Goal: Transaction & Acquisition: Subscribe to service/newsletter

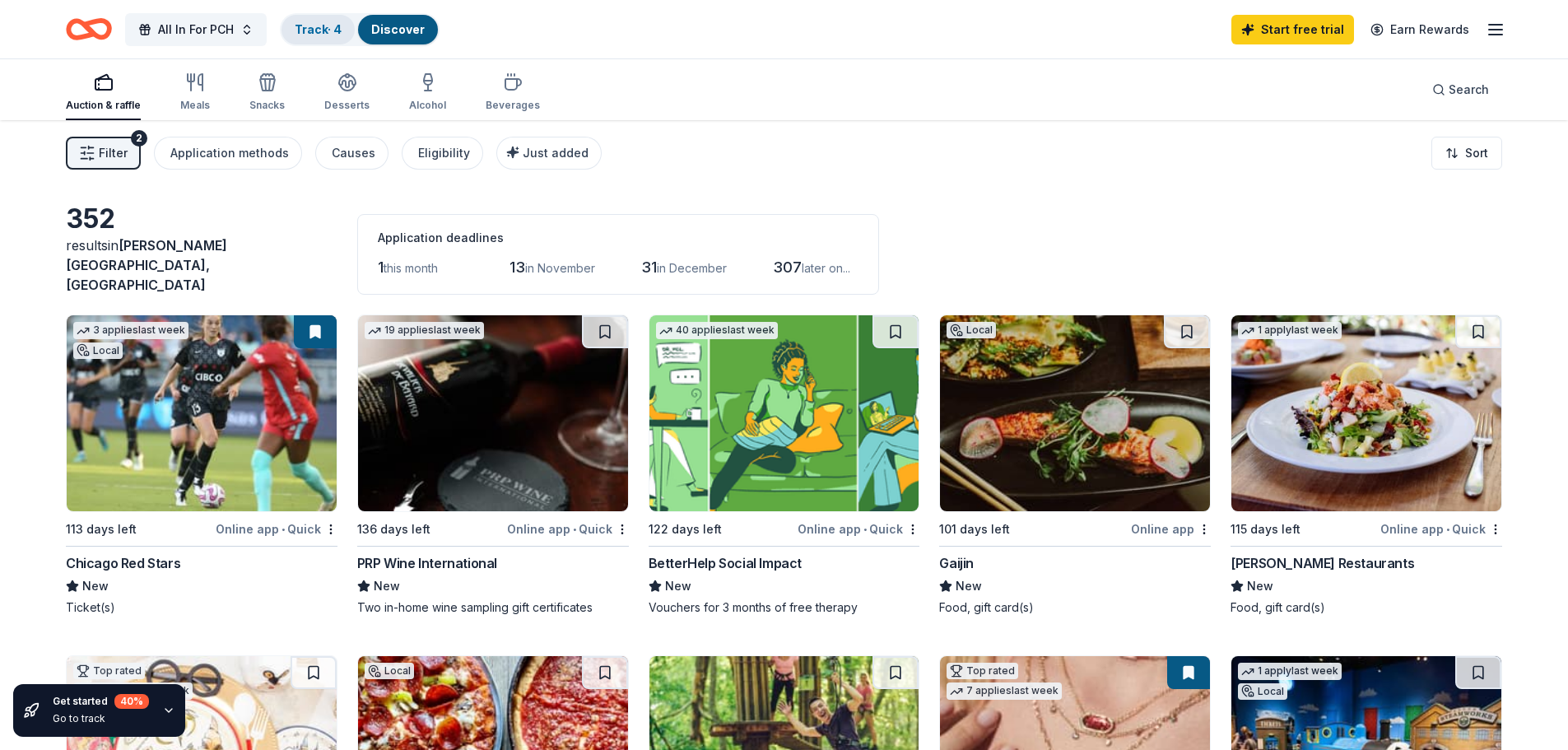
click at [319, 26] on link "Track · 4" at bounding box center [317, 28] width 46 height 14
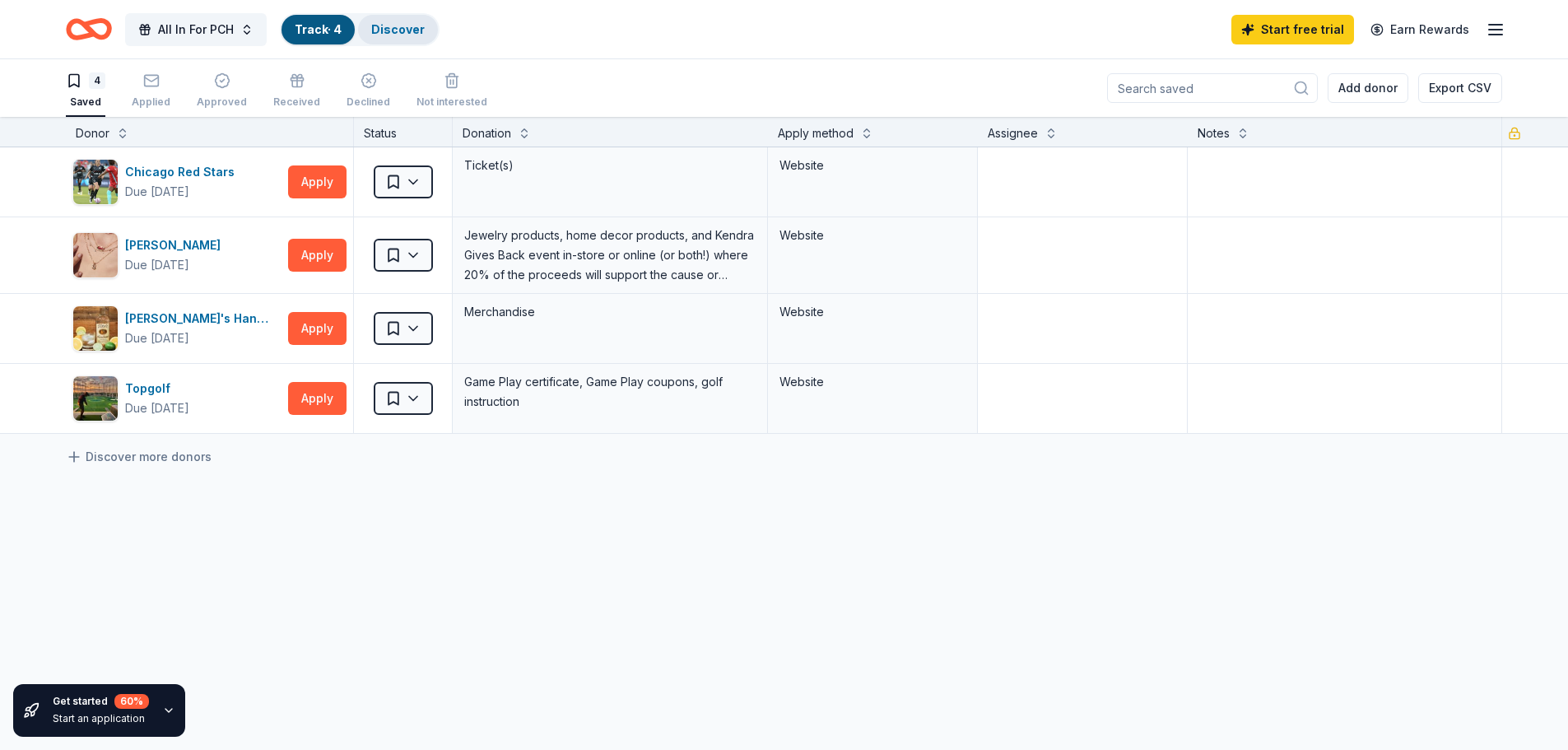
click at [387, 29] on link "Discover" at bounding box center [397, 28] width 54 height 14
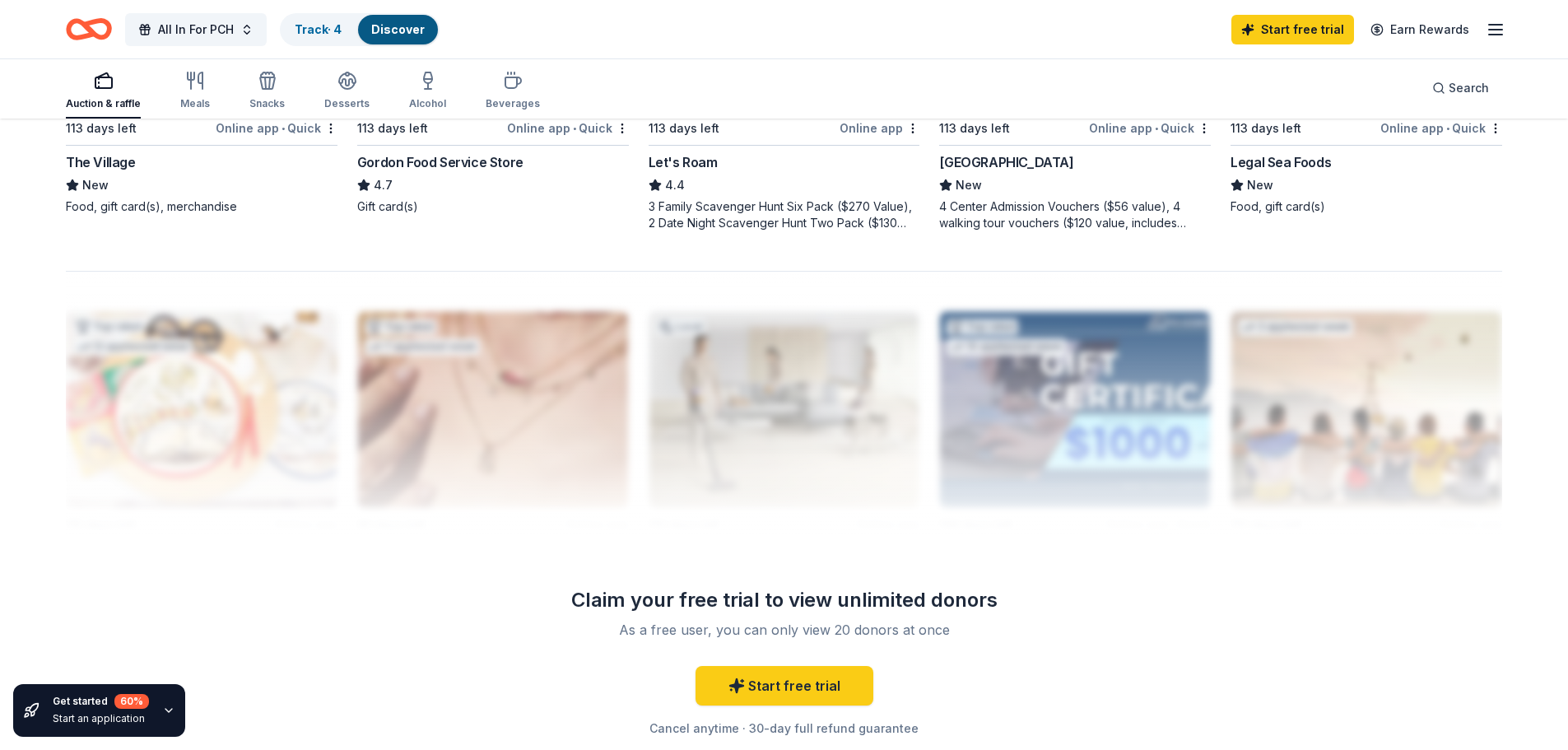
scroll to position [1565, 0]
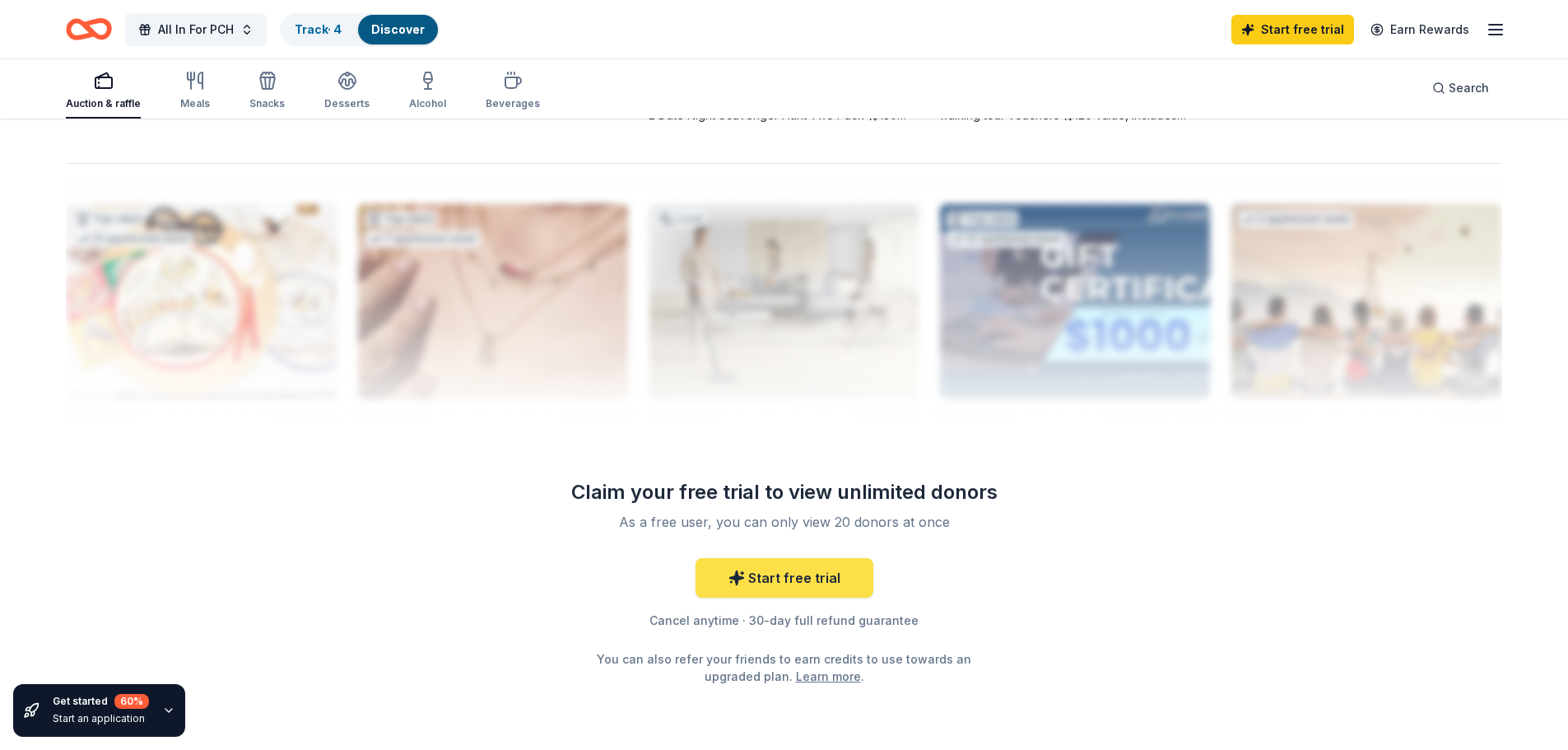
click at [791, 562] on link "Start free trial" at bounding box center [784, 578] width 178 height 39
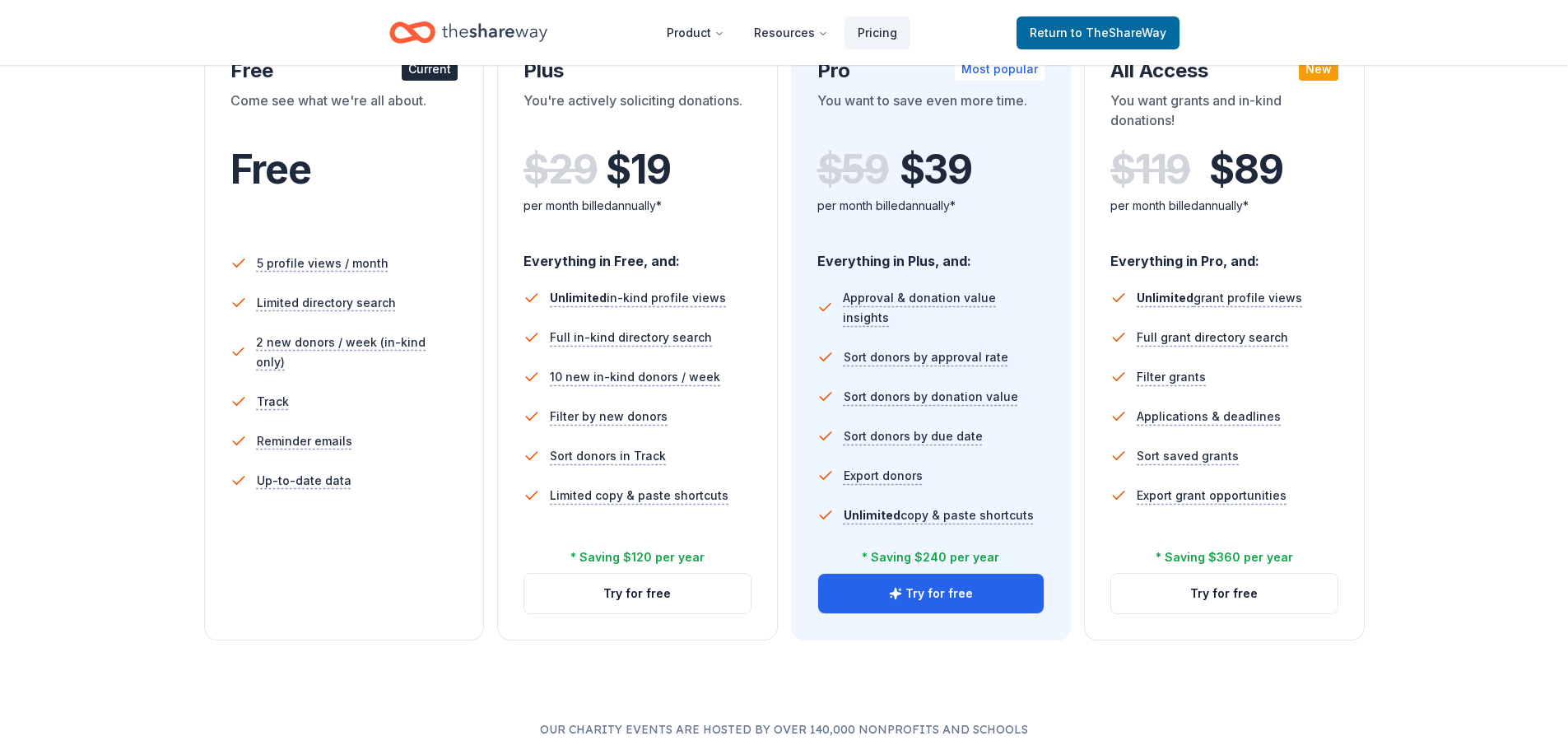
scroll to position [329, 0]
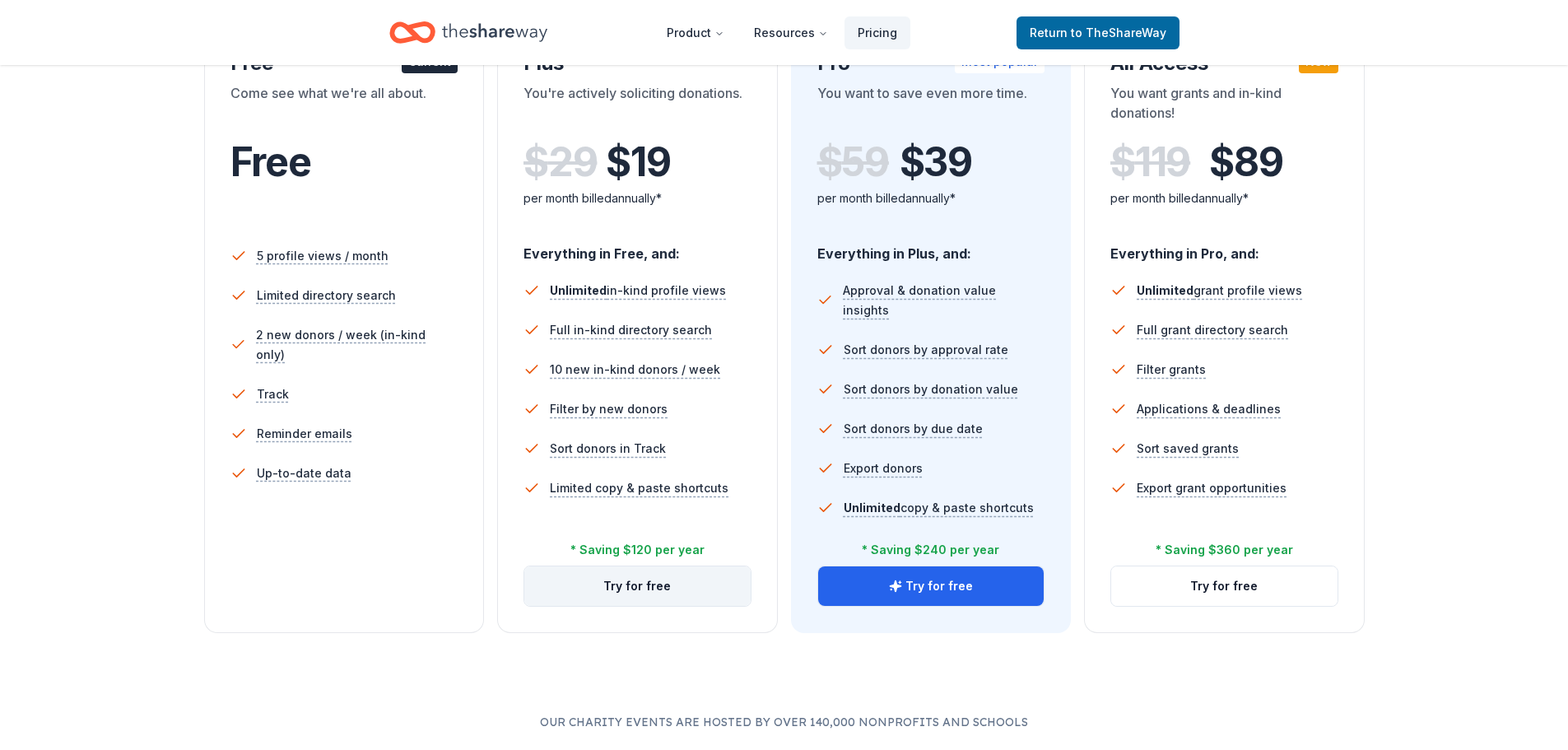
click at [642, 588] on button "Try for free" at bounding box center [638, 586] width 226 height 39
